Goal: Find specific page/section: Find specific page/section

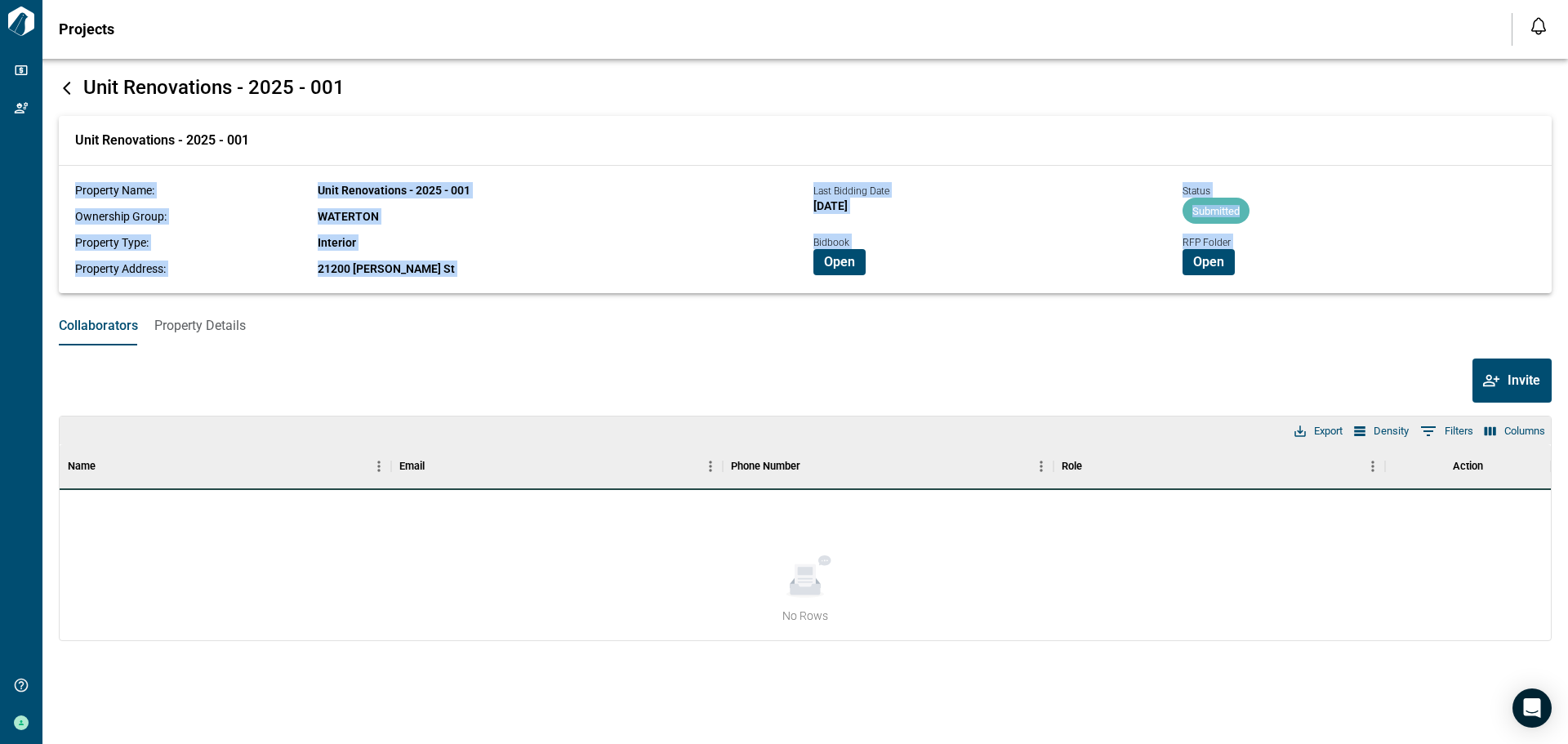
drag, startPoint x: 64, startPoint y: 181, endPoint x: 1304, endPoint y: 266, distance: 1242.9
click at [1276, 265] on div "Unit Renovations - 2025 - 001 Property Name: Unit Renovations - 2025 - 001 Owne…" at bounding box center [805, 205] width 1493 height 178
click at [1310, 267] on div "Open" at bounding box center [1273, 263] width 179 height 26
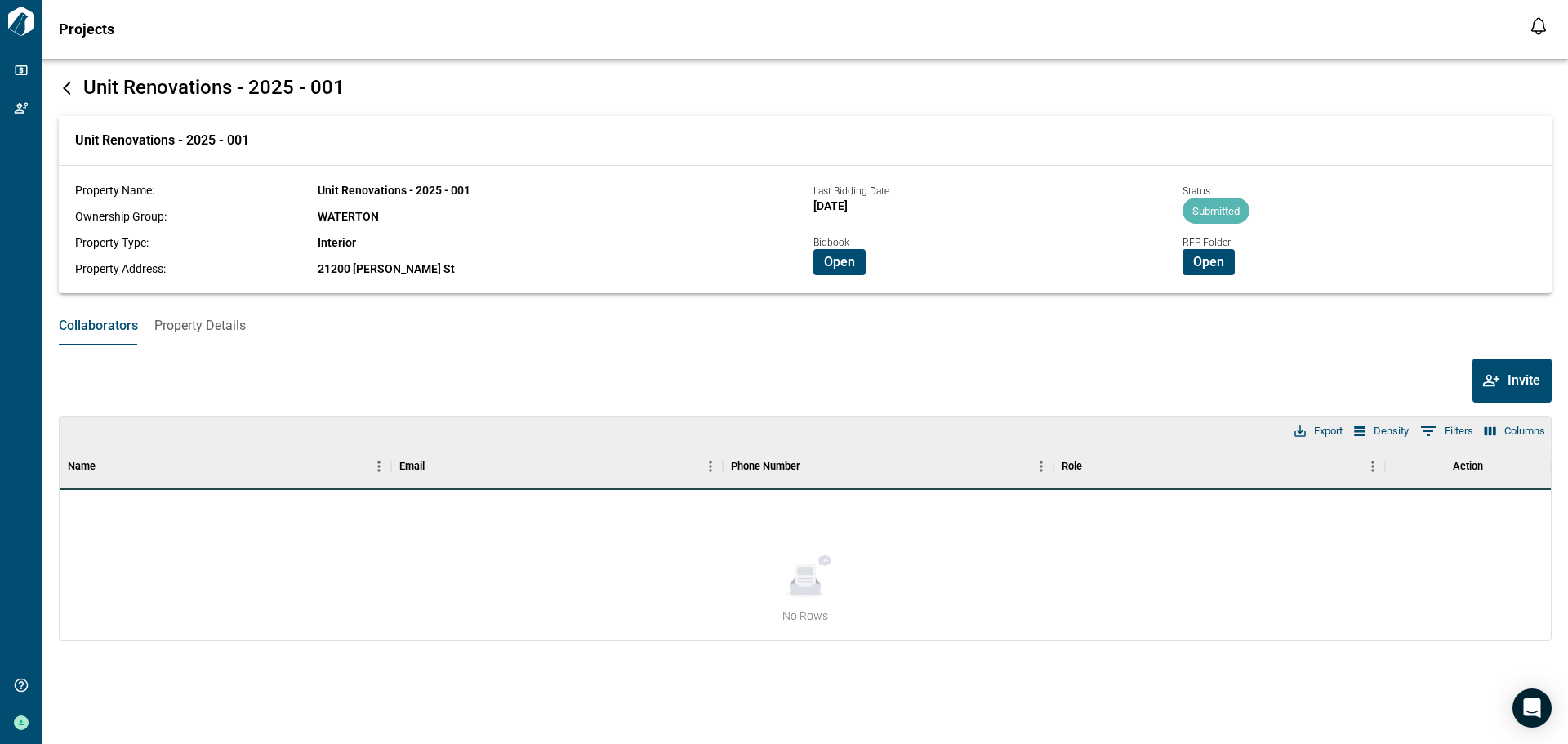
click at [64, 88] on icon at bounding box center [66, 88] width 7 height 13
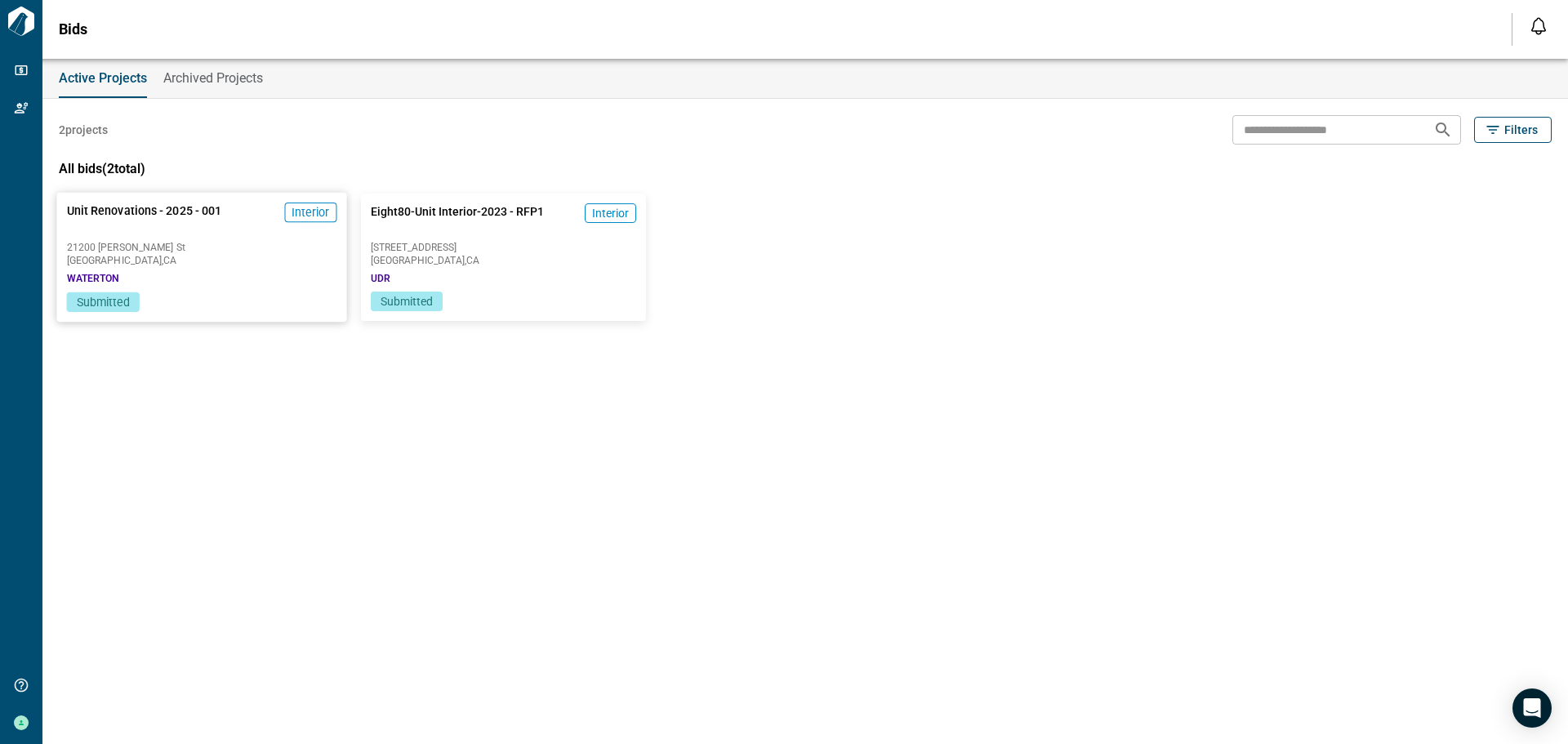
click at [248, 276] on div "Unit Renovations - 2025 - 001 Interior [GEOGRAPHIC_DATA][PERSON_NAME] , [GEOGRA…" at bounding box center [201, 242] width 290 height 100
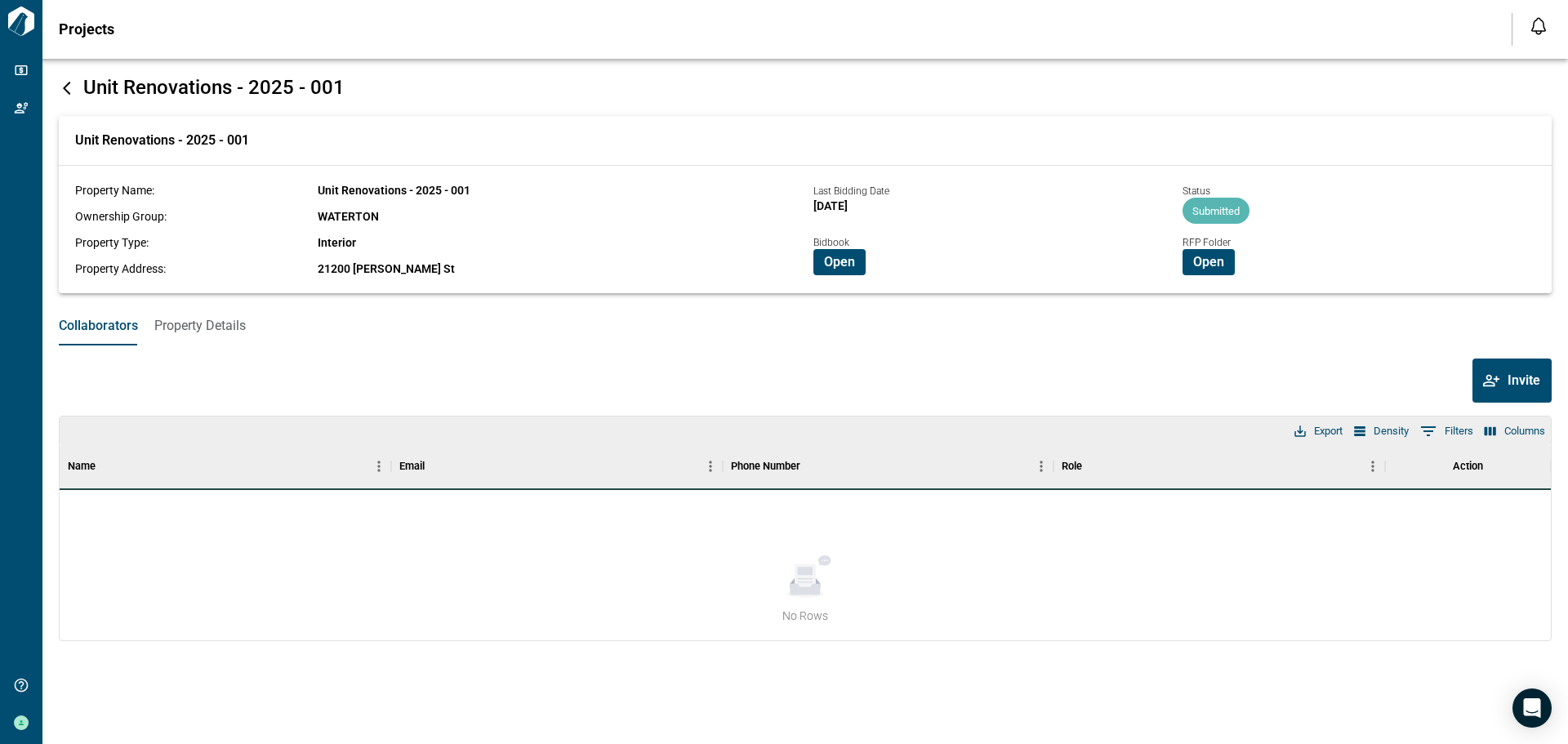
click at [235, 326] on span "Property Details" at bounding box center [200, 325] width 92 height 16
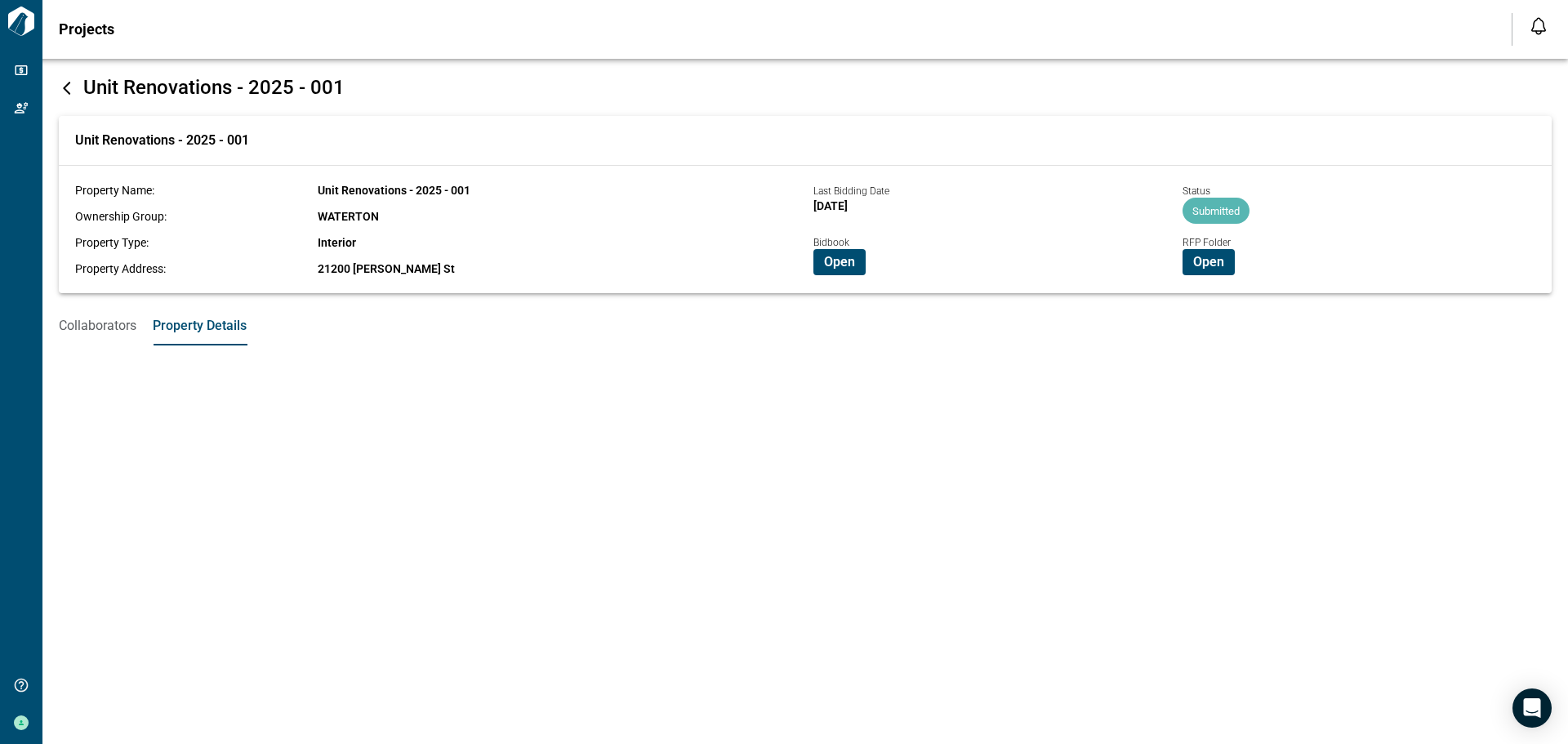
click at [99, 323] on span "Collaborators" at bounding box center [97, 325] width 78 height 16
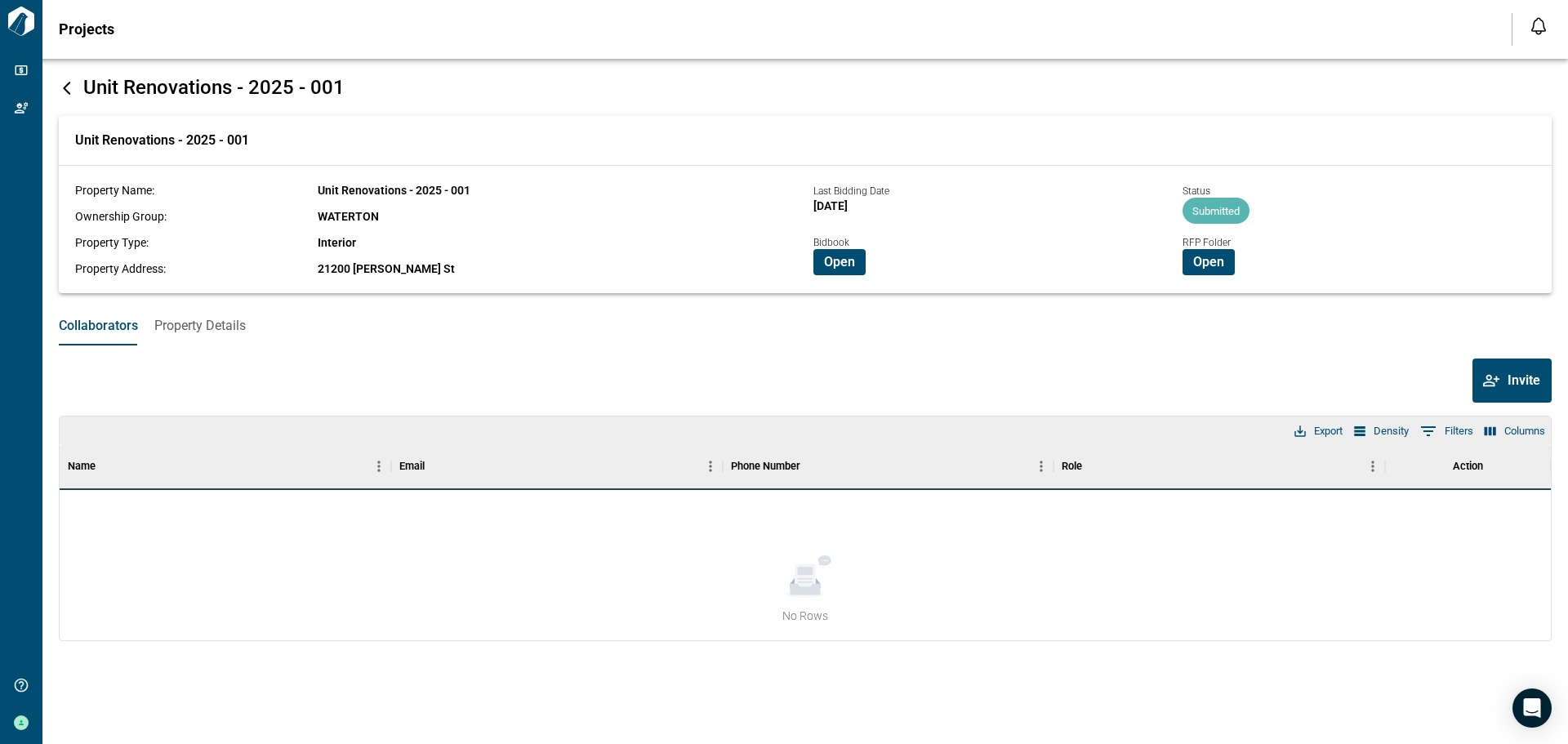
click at [69, 91] on icon at bounding box center [66, 88] width 16 height 16
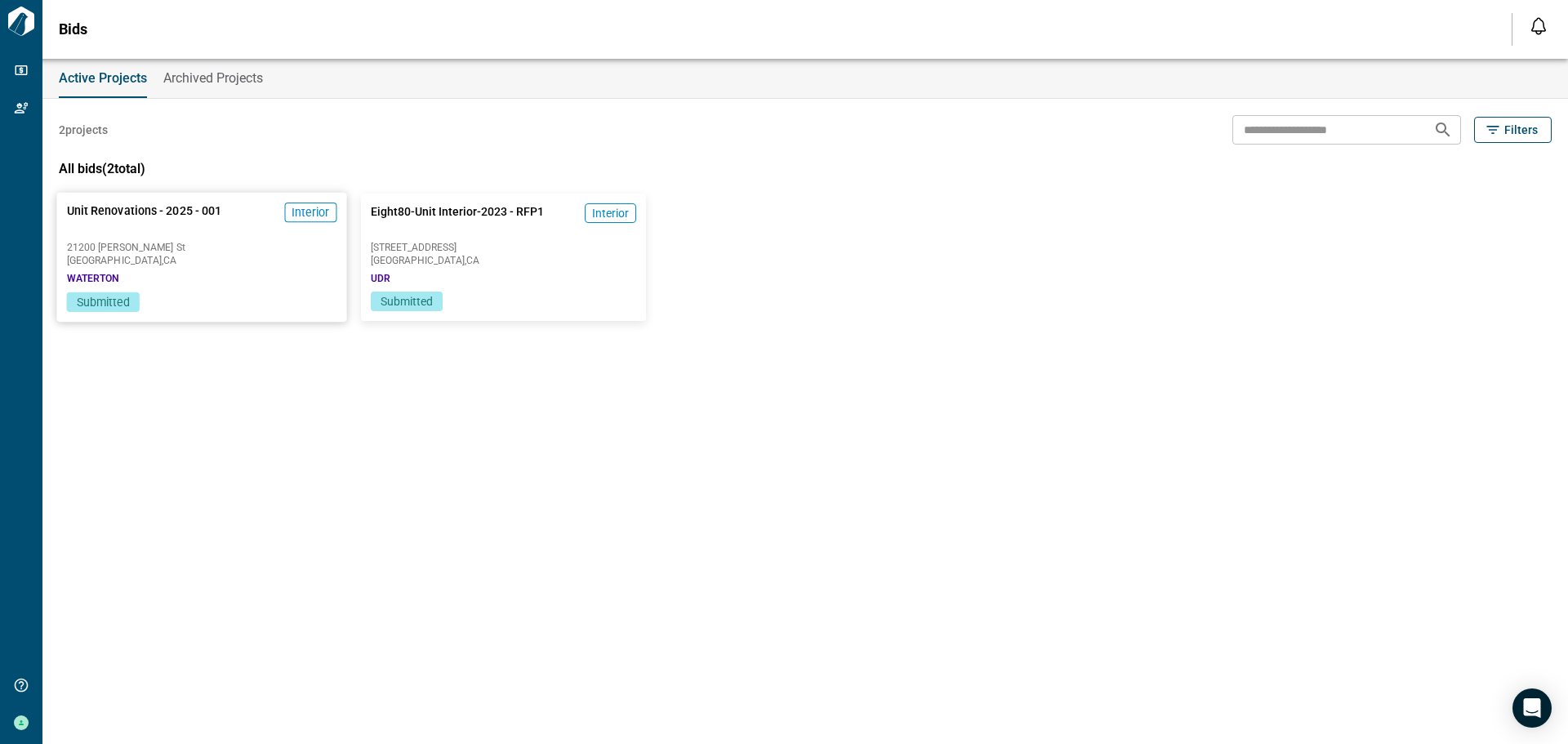
click at [100, 279] on span "WATERTON" at bounding box center [93, 279] width 52 height 13
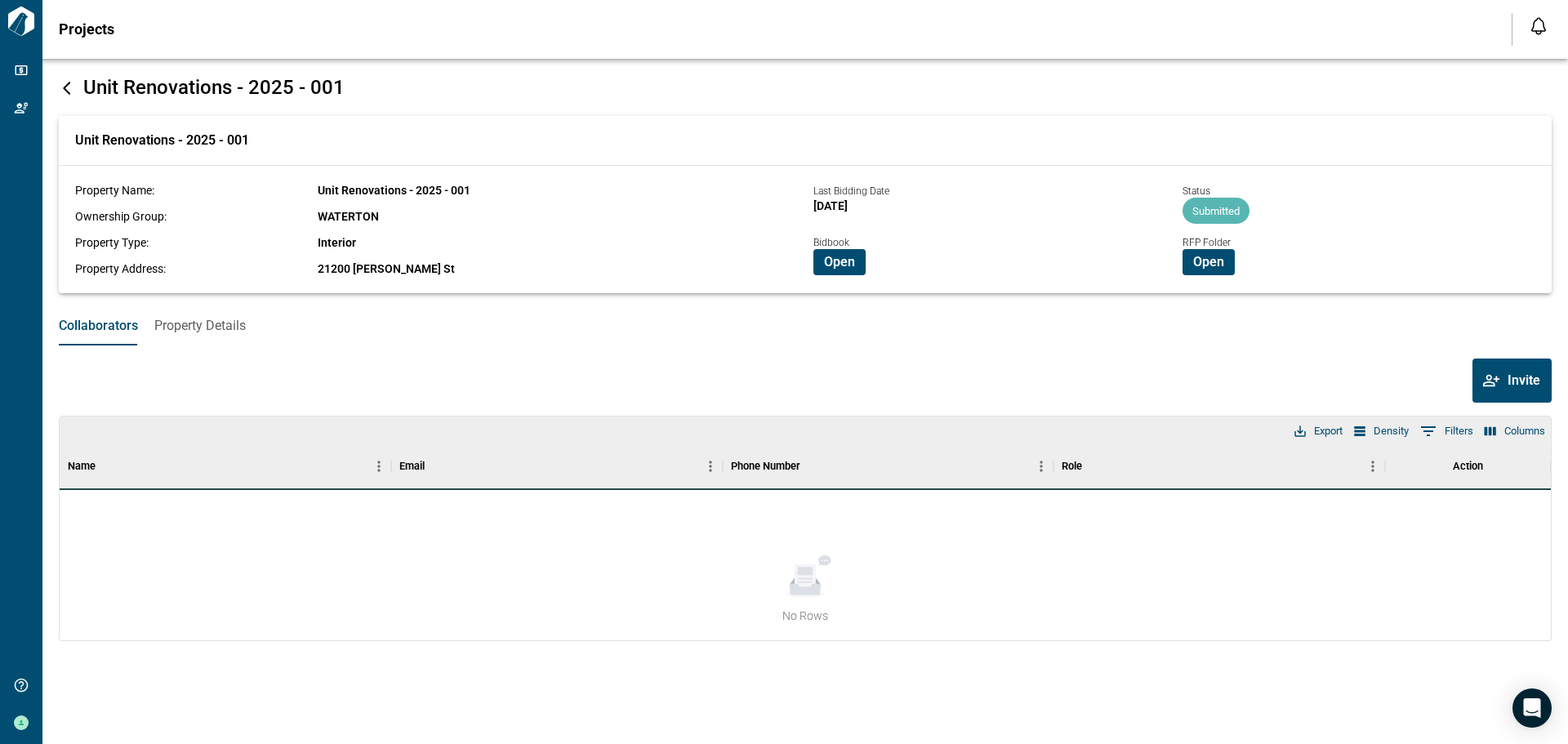
click at [218, 330] on span "Property Details" at bounding box center [200, 325] width 92 height 16
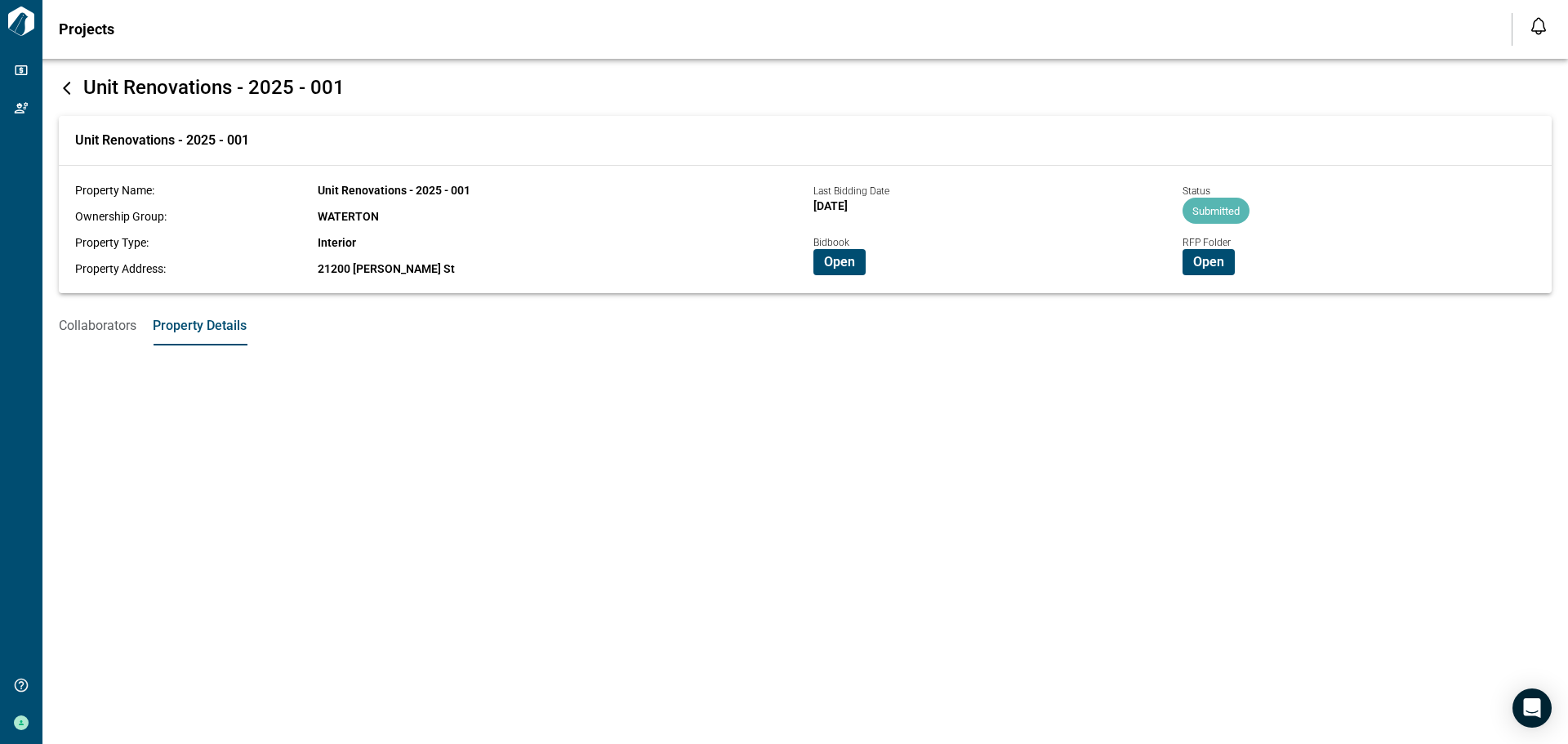
click at [115, 323] on span "Collaborators" at bounding box center [97, 325] width 78 height 16
